Goal: Transaction & Acquisition: Purchase product/service

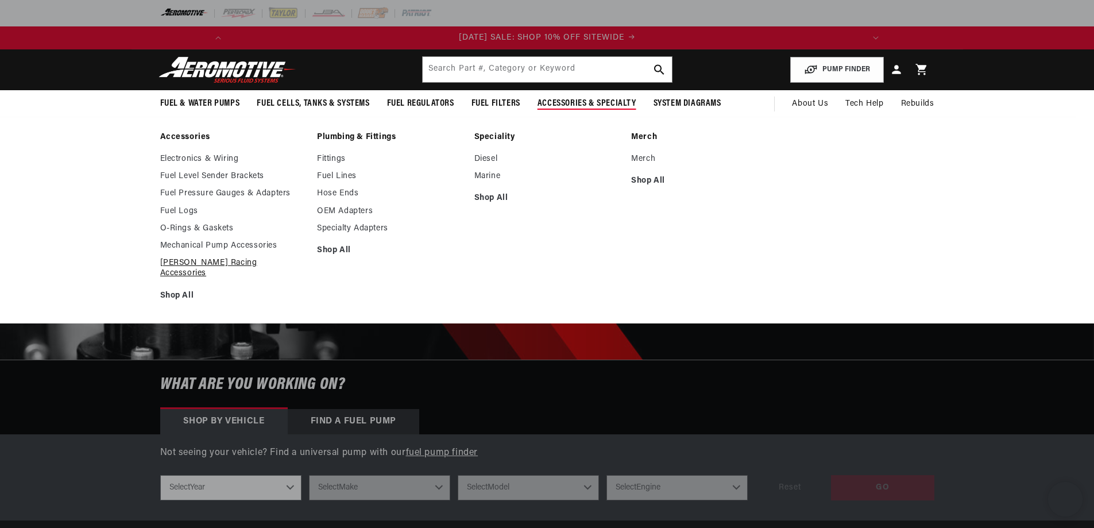
drag, startPoint x: 0, startPoint y: 0, endPoint x: 251, endPoint y: 262, distance: 362.6
click at [251, 262] on link "[PERSON_NAME] Racing Accessories" at bounding box center [233, 268] width 146 height 21
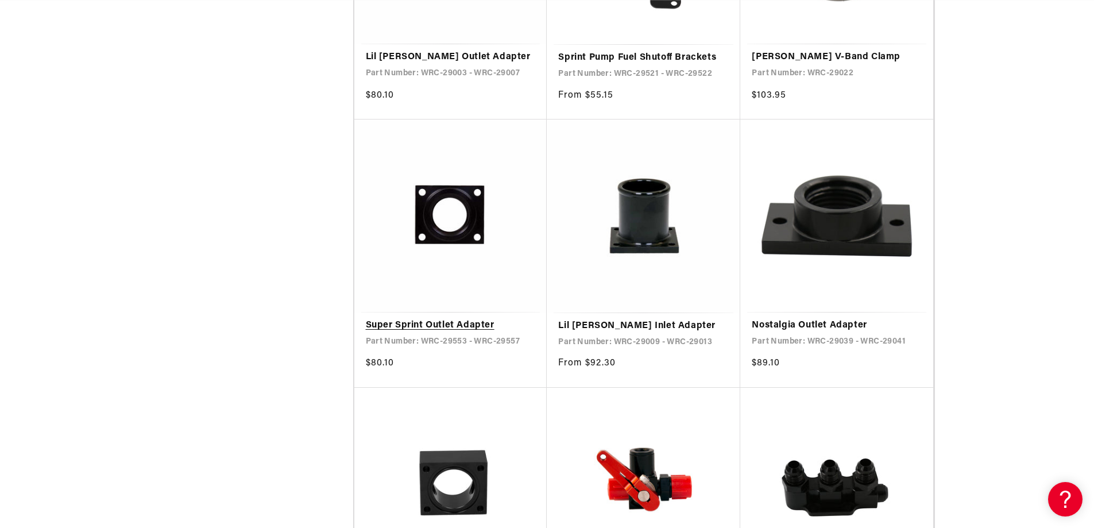
scroll to position [0, 1302]
click at [465, 318] on link "Super Sprint Outlet Adapter" at bounding box center [451, 325] width 170 height 15
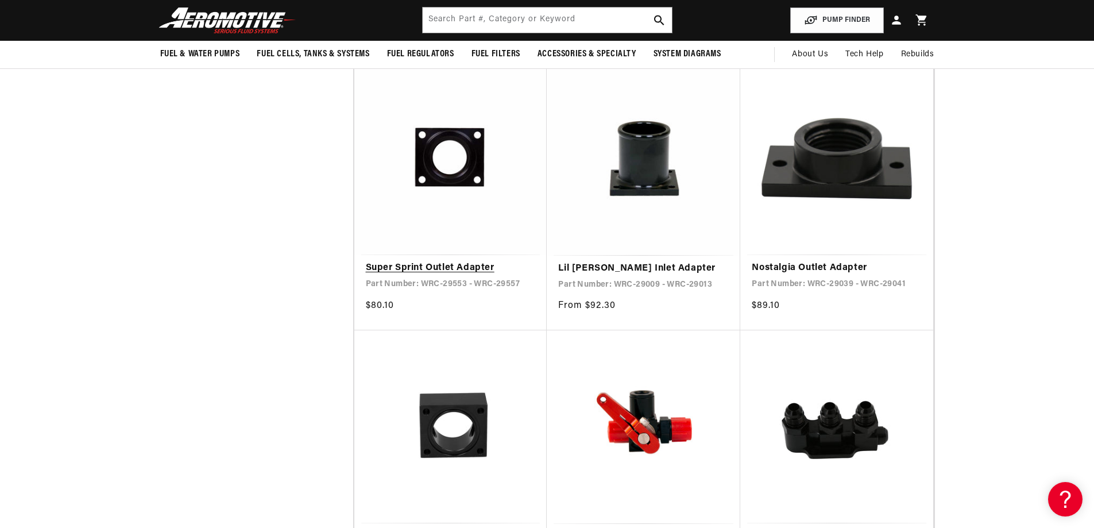
click at [471, 261] on link "Super Sprint Outlet Adapter" at bounding box center [451, 268] width 170 height 15
